Goal: Check status

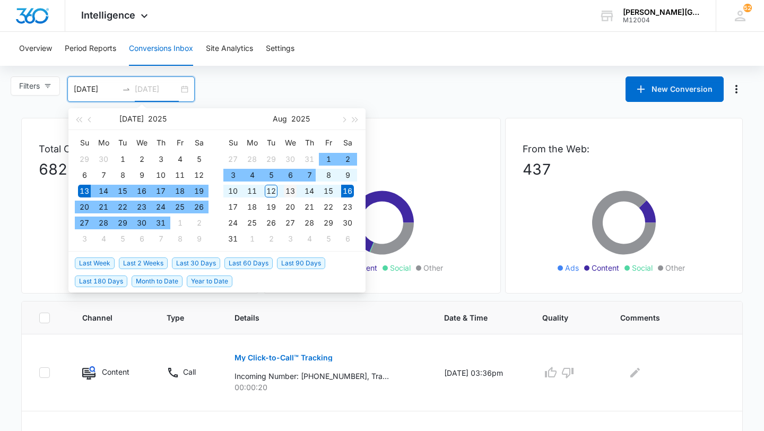
type input "[DATE]"
click at [291, 190] on div "13" at bounding box center [290, 191] width 13 height 13
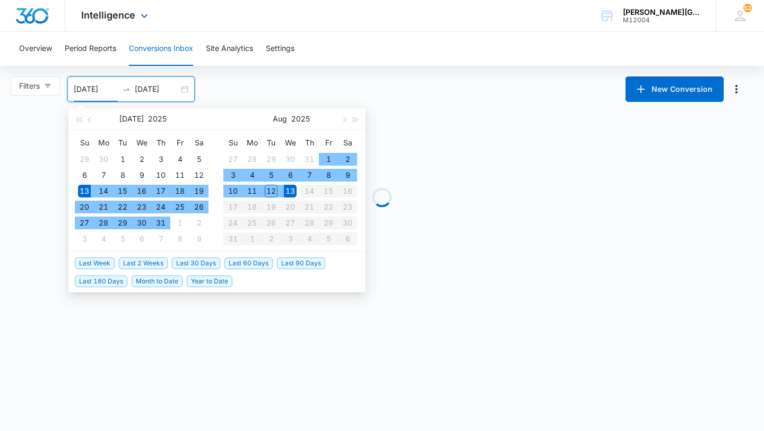
type input "[DATE]"
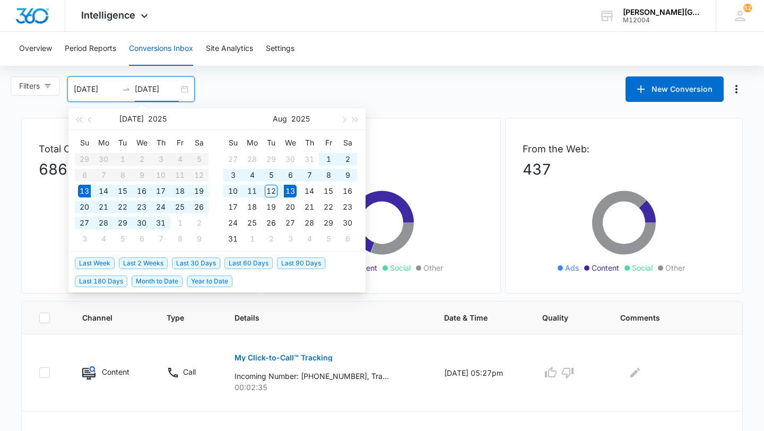
click at [176, 92] on input "08/13/2025" at bounding box center [157, 89] width 44 height 12
type input "08/13/2025"
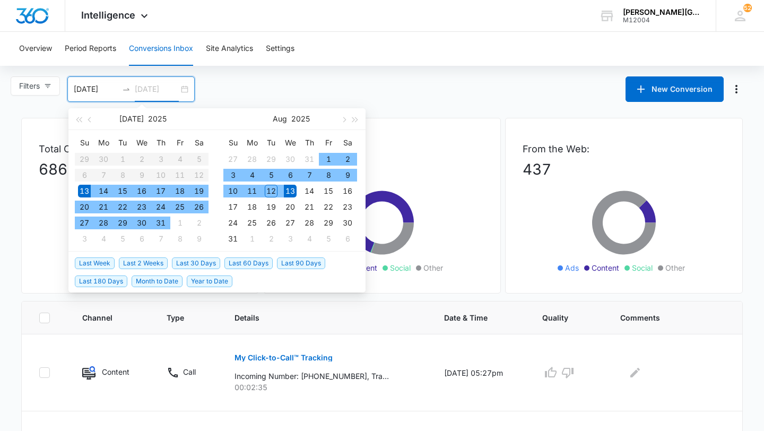
click at [297, 190] on td "13" at bounding box center [290, 191] width 19 height 16
